Goal: Obtain resource: Download file/media

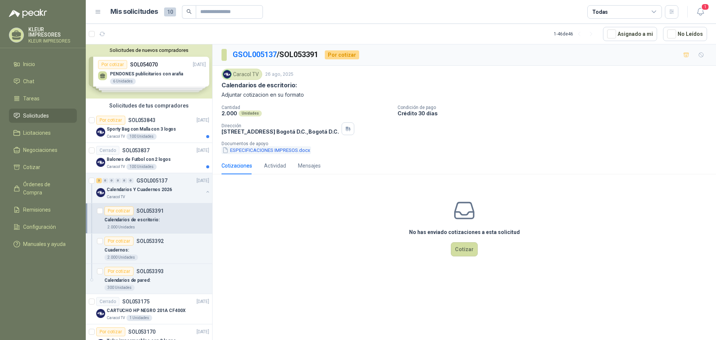
click at [261, 150] on button "ESPECIFICACIONES IMPRESOS.docx" at bounding box center [265, 150] width 89 height 8
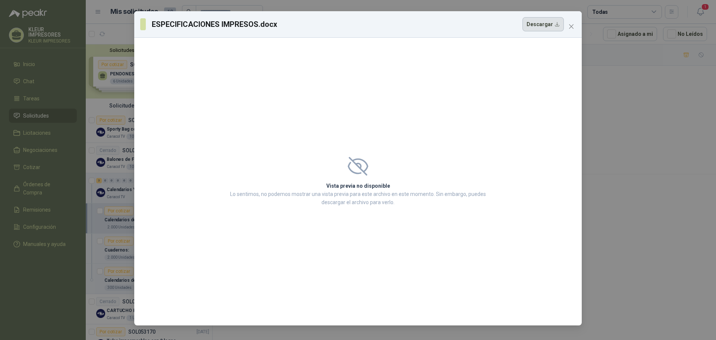
click at [539, 26] on button "Descargar" at bounding box center [542, 24] width 41 height 14
click at [570, 25] on icon "close" at bounding box center [571, 26] width 6 height 6
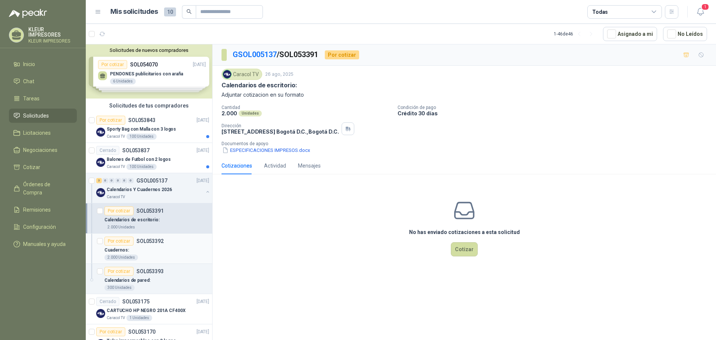
click at [179, 249] on div "Cuadernos:" at bounding box center [156, 249] width 105 height 9
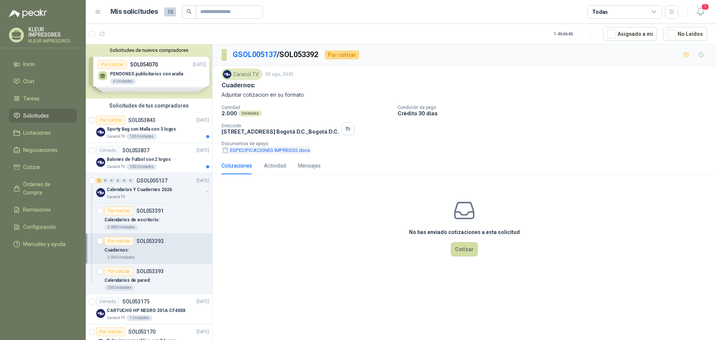
click at [253, 149] on button "ESPECIFICACIONES IMPRESOS.docx" at bounding box center [265, 150] width 89 height 8
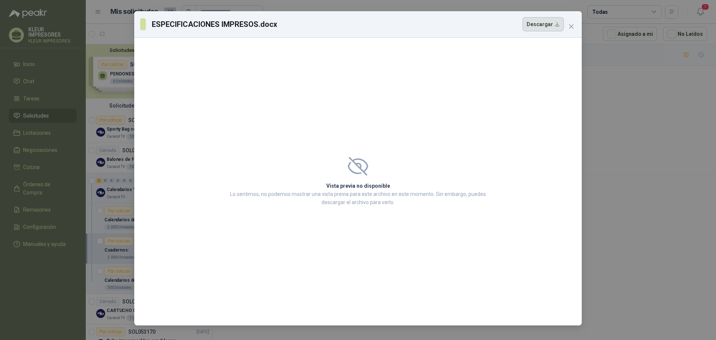
click at [540, 25] on button "Descargar" at bounding box center [542, 24] width 41 height 14
click at [569, 26] on icon "close" at bounding box center [571, 26] width 6 height 6
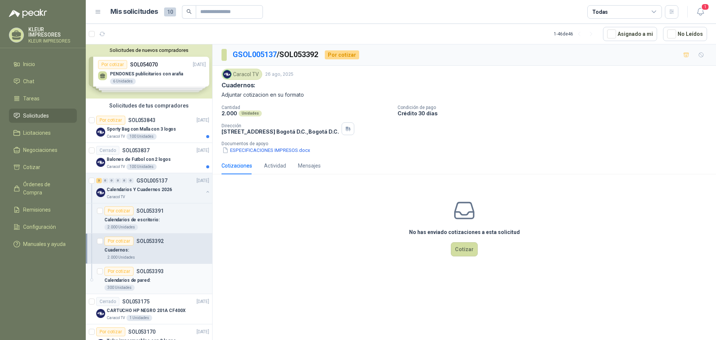
click at [165, 279] on div "Calendarios de pared:" at bounding box center [156, 279] width 105 height 9
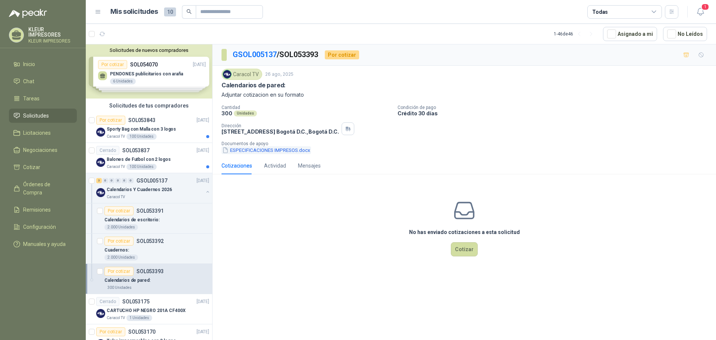
click at [278, 150] on button "ESPECIFICACIONES IMPRESOS.docx" at bounding box center [265, 150] width 89 height 8
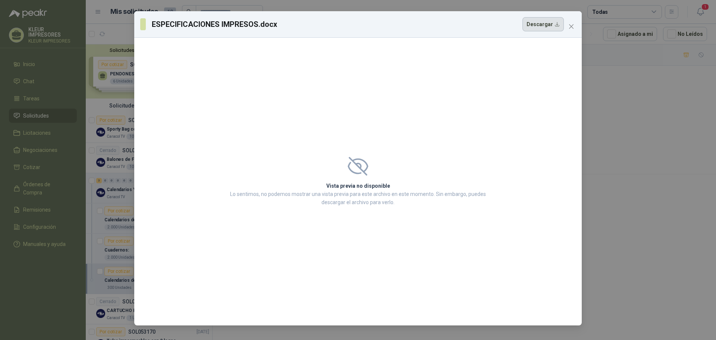
click at [548, 18] on button "Descargar" at bounding box center [542, 24] width 41 height 14
click at [569, 25] on icon "close" at bounding box center [571, 26] width 4 height 4
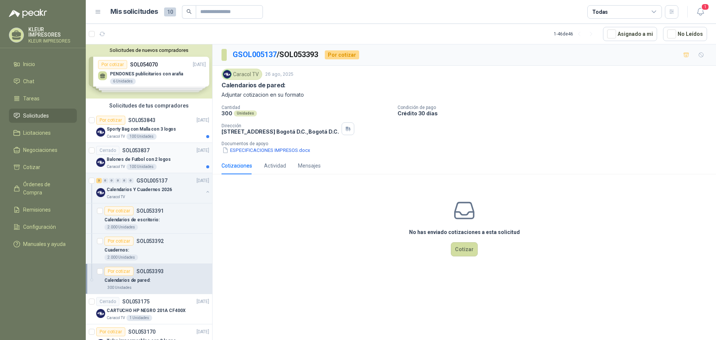
click at [160, 155] on div "Balones de Futbol con 2 logos" at bounding box center [158, 159] width 102 height 9
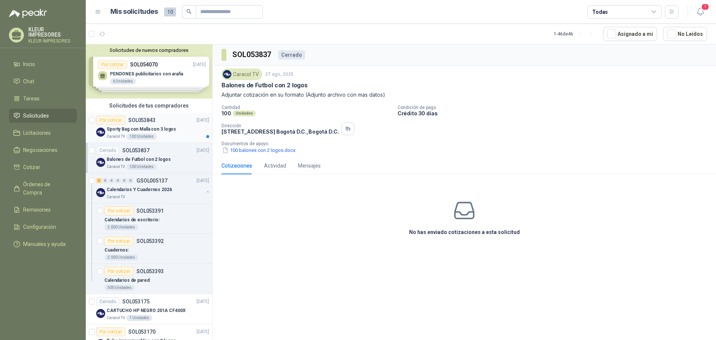
click at [167, 129] on p "Sporty Bag con Malla con 3 logos" at bounding box center [141, 129] width 69 height 7
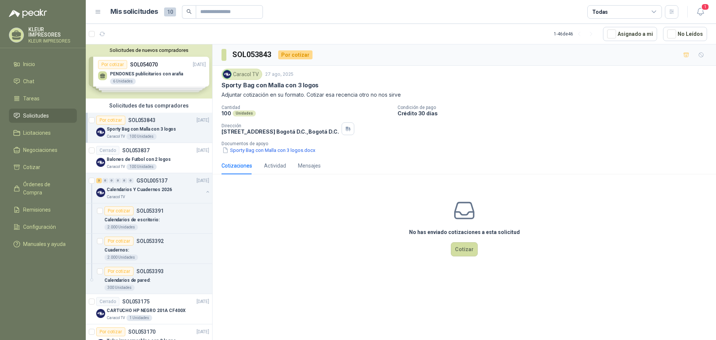
click at [361, 239] on div "No has enviado cotizaciones a esta solicitud Cotizar" at bounding box center [463, 227] width 503 height 95
